Goal: Check status: Check status

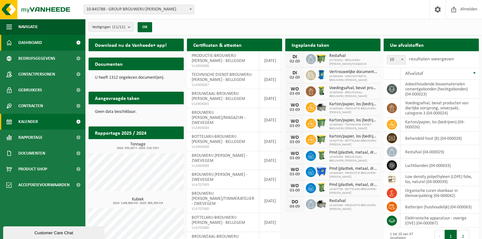
click at [29, 118] on span "Kalender" at bounding box center [28, 122] width 20 height 16
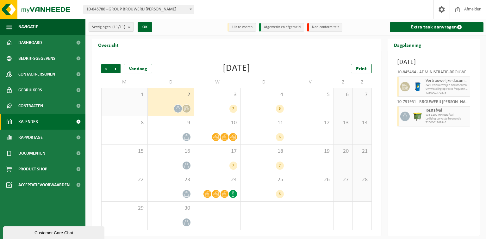
click at [190, 8] on span at bounding box center [191, 9] width 6 height 8
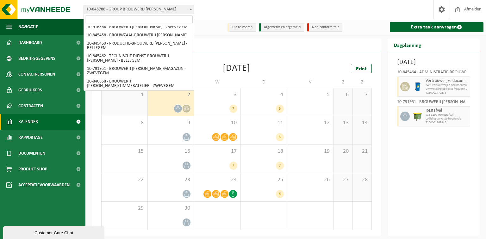
scroll to position [45, 0]
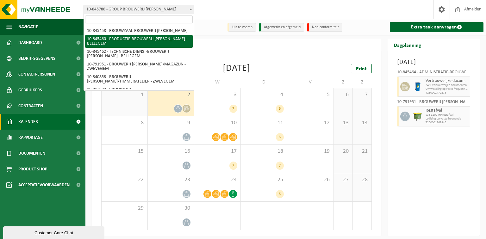
select select "93533"
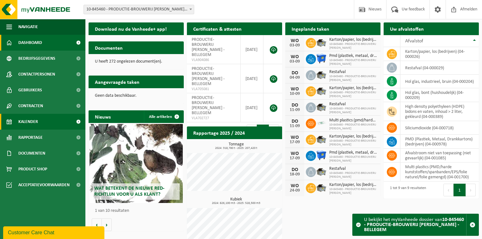
click at [46, 121] on link "Kalender" at bounding box center [42, 122] width 85 height 16
click at [34, 121] on span "Kalender" at bounding box center [28, 122] width 20 height 16
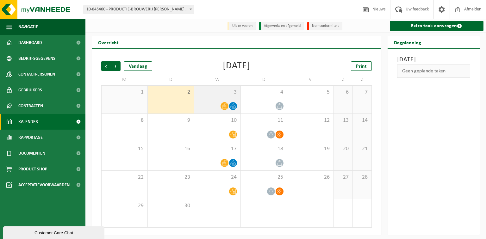
click at [231, 99] on div "3" at bounding box center [217, 100] width 46 height 28
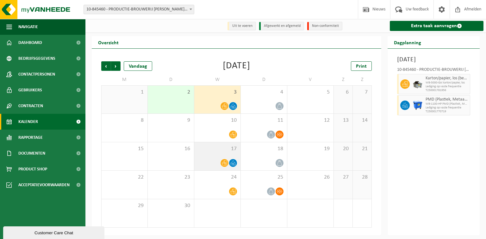
click at [227, 159] on div "17" at bounding box center [217, 156] width 46 height 28
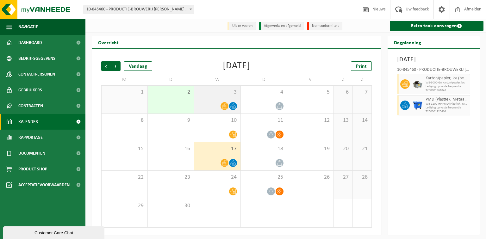
click at [215, 95] on span "3" at bounding box center [217, 92] width 40 height 7
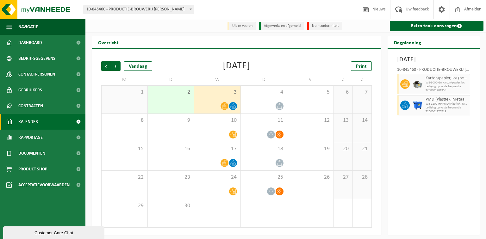
click at [220, 93] on span "3" at bounding box center [217, 92] width 40 height 7
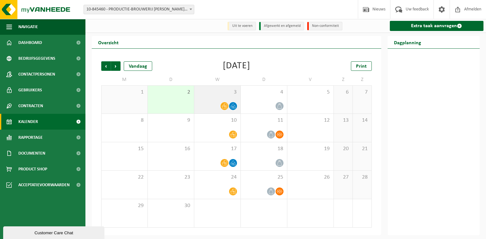
click at [216, 92] on span "3" at bounding box center [217, 92] width 40 height 7
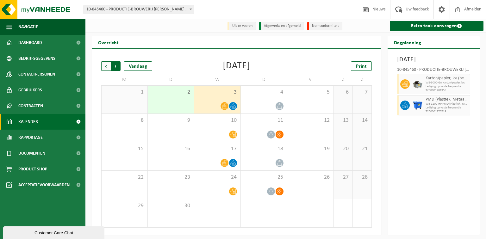
click at [109, 66] on span "Vorige" at bounding box center [105, 65] width 9 height 9
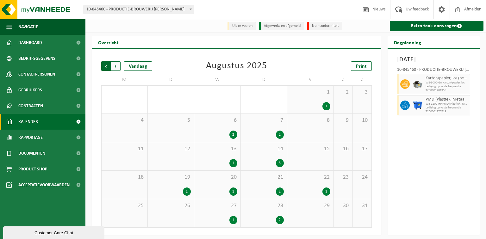
click at [117, 66] on span "Volgende" at bounding box center [115, 65] width 9 height 9
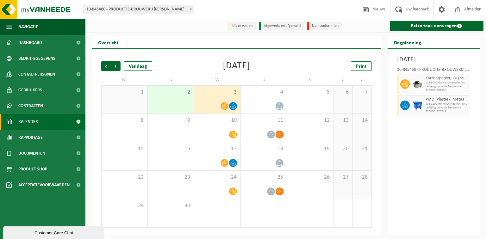
click at [433, 151] on div "Woensdag 3 september 2025 10-845460 - PRODUCTIE-BROUWERIJ OMER VANDER GHINSTE -…" at bounding box center [434, 142] width 92 height 187
